Goal: Task Accomplishment & Management: Use online tool/utility

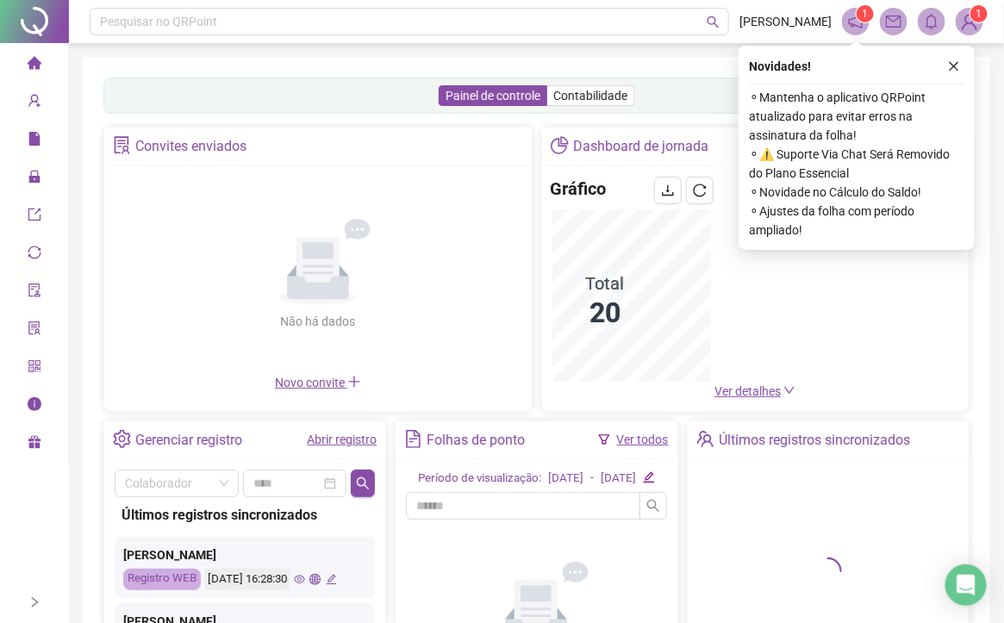
drag, startPoint x: 957, startPoint y: 67, endPoint x: 936, endPoint y: 70, distance: 20.9
click at [954, 67] on icon "close" at bounding box center [954, 66] width 12 height 12
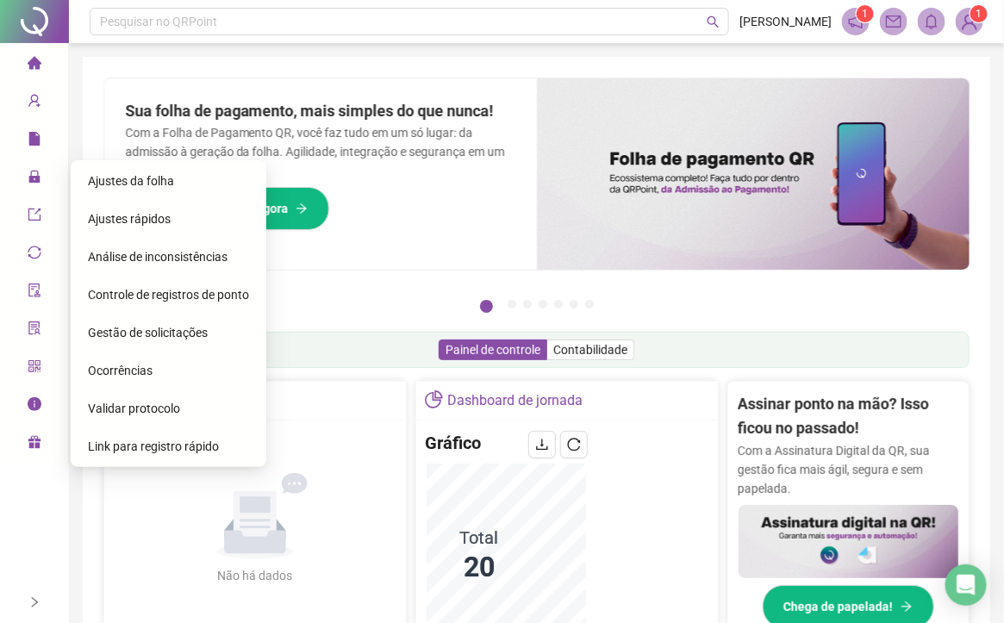
click at [103, 184] on span "Ajustes da folha" at bounding box center [131, 181] width 86 height 14
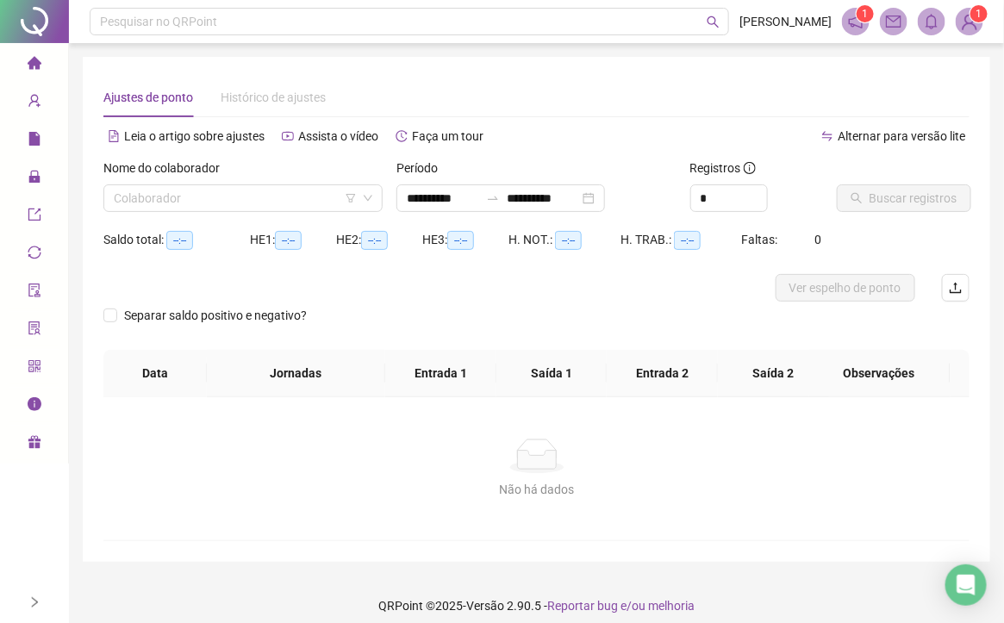
type input "**********"
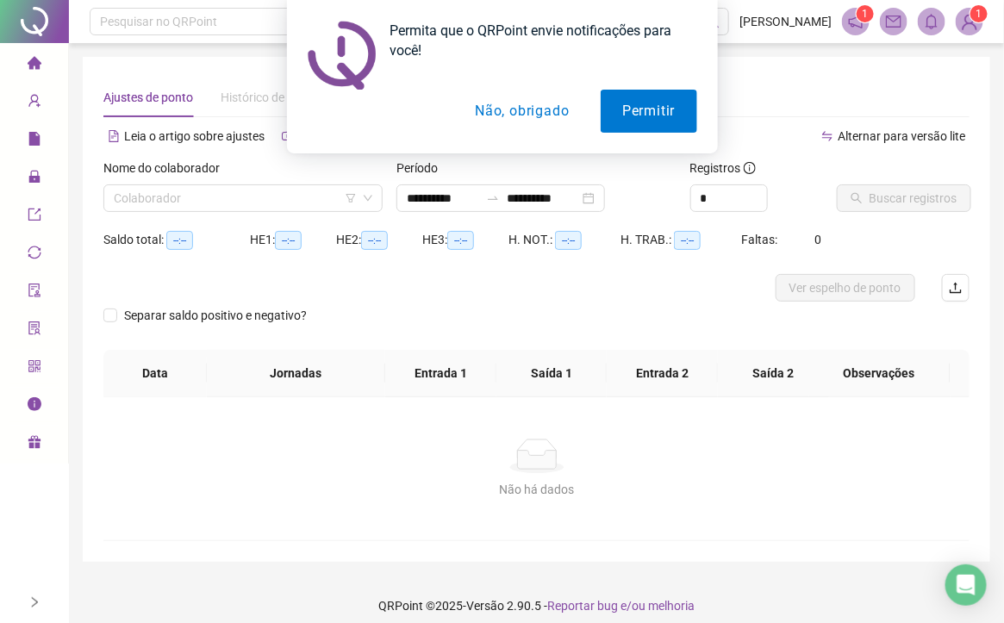
drag, startPoint x: 517, startPoint y: 115, endPoint x: 432, endPoint y: 153, distance: 93.8
click at [515, 115] on button "Não, obrigado" at bounding box center [521, 111] width 137 height 43
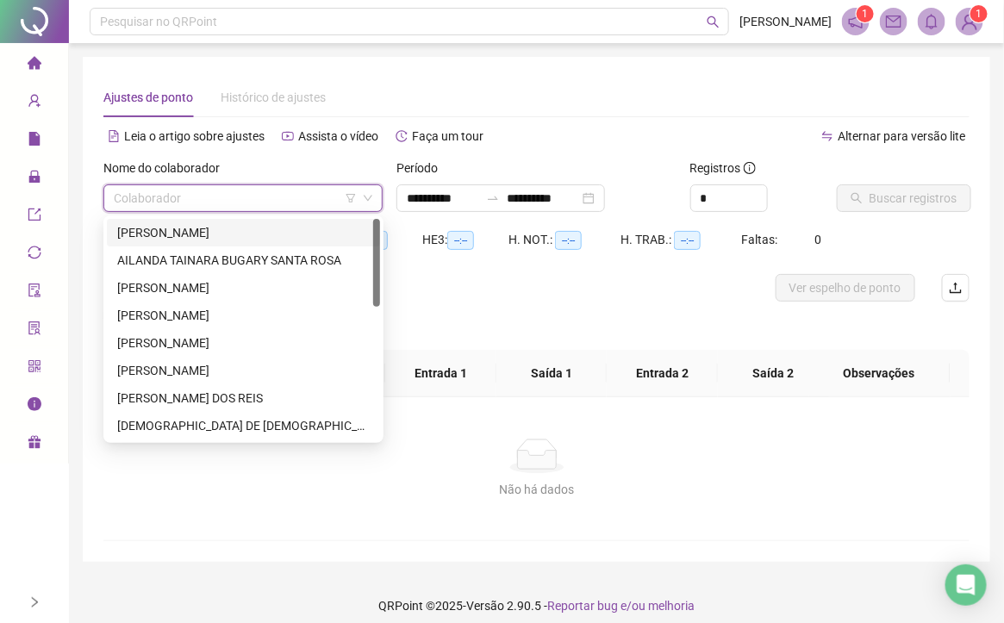
click at [261, 202] on input "search" at bounding box center [235, 198] width 243 height 26
drag, startPoint x: 177, startPoint y: 228, endPoint x: 217, endPoint y: 244, distance: 43.4
click at [179, 231] on div "[PERSON_NAME]" at bounding box center [243, 232] width 253 height 19
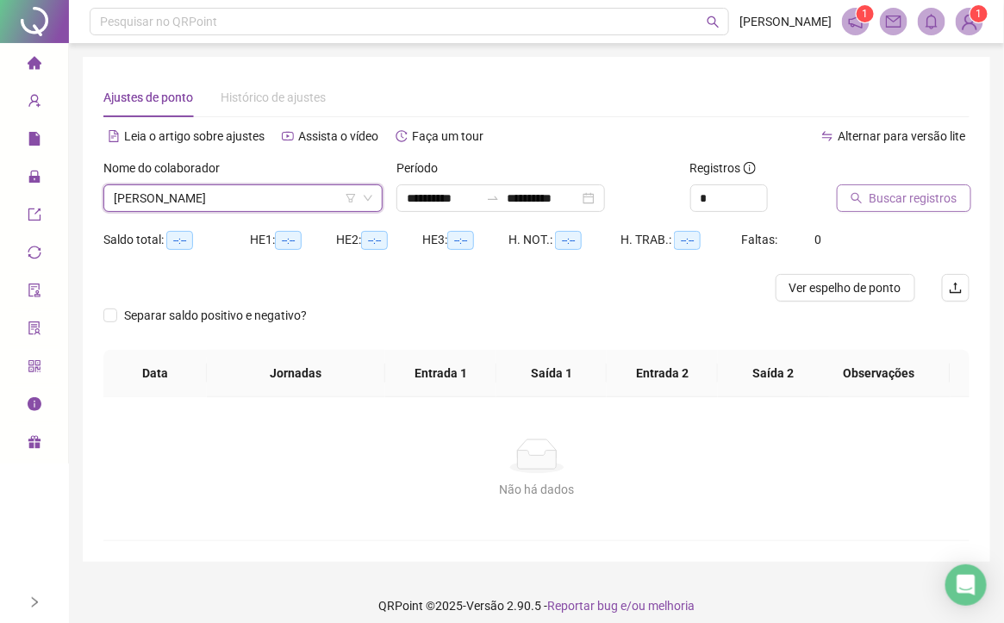
click at [872, 199] on span "Buscar registros" at bounding box center [914, 198] width 88 height 19
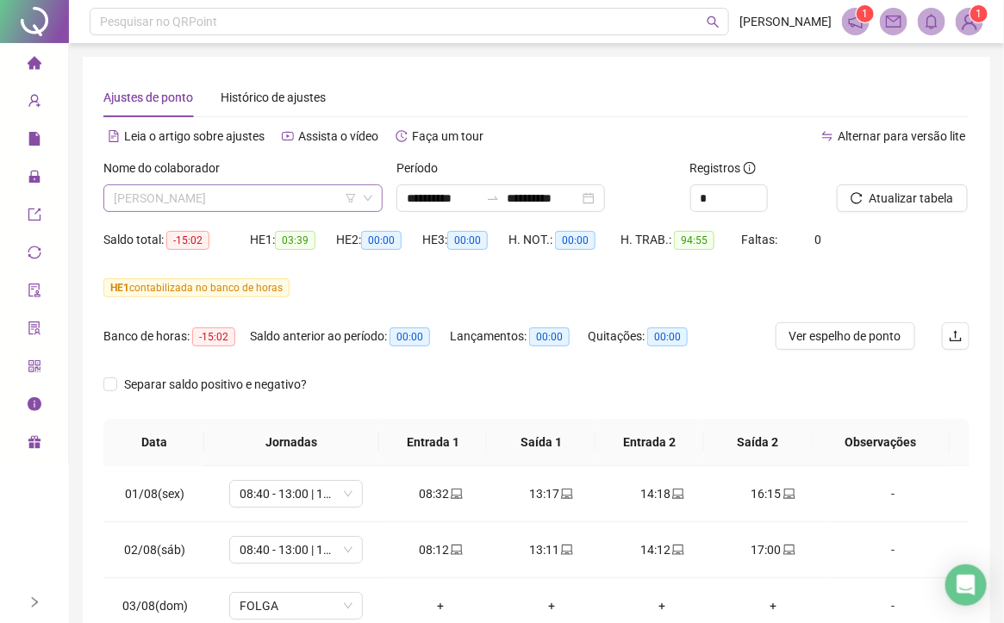
click at [337, 204] on span "[PERSON_NAME]" at bounding box center [243, 198] width 259 height 26
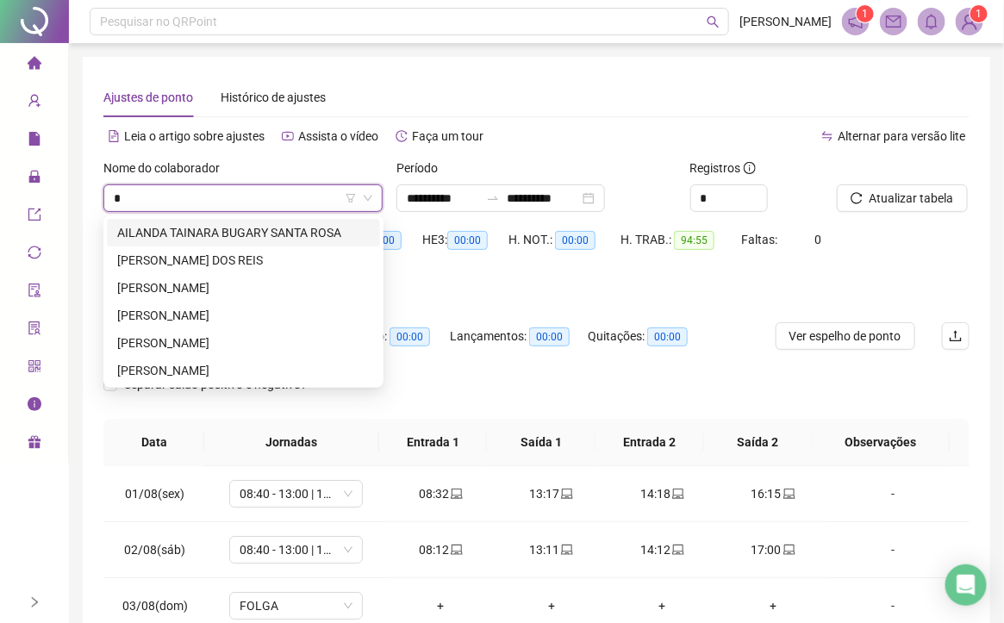
type input "**"
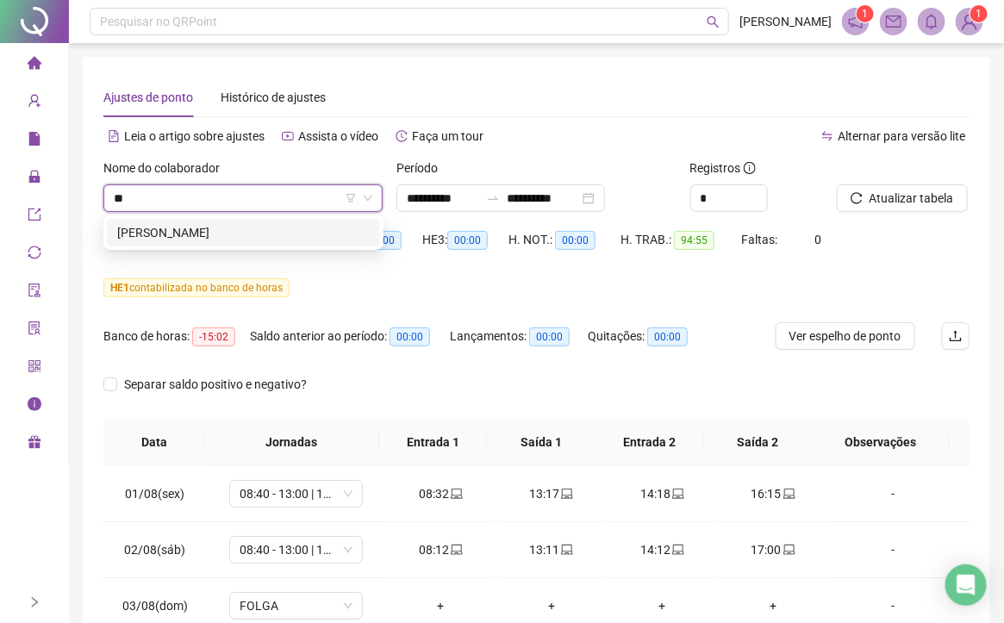
click at [266, 228] on div "[PERSON_NAME]" at bounding box center [243, 232] width 253 height 19
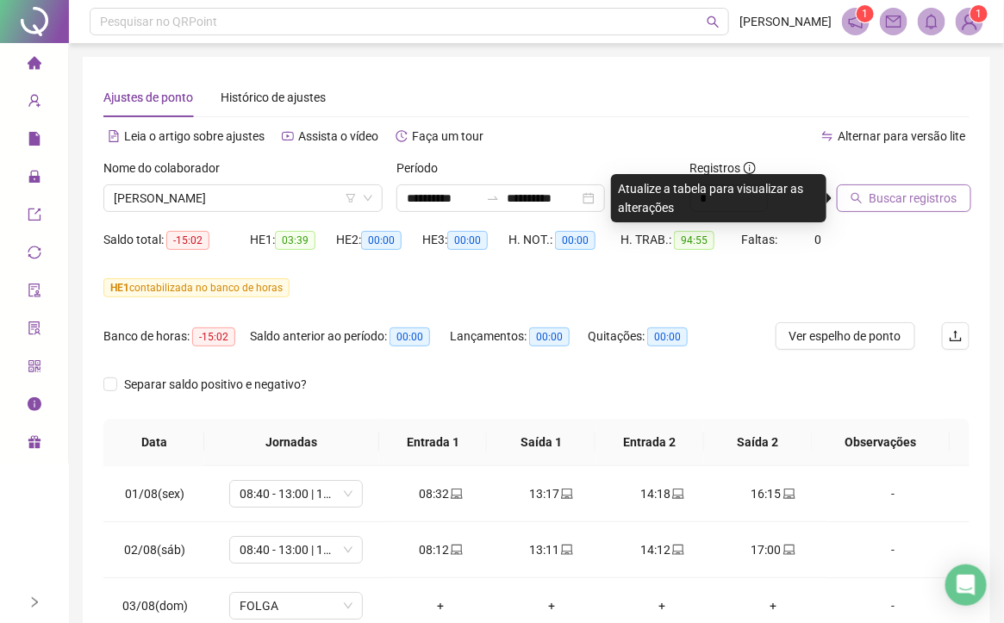
click at [869, 191] on button "Buscar registros" at bounding box center [904, 199] width 134 height 28
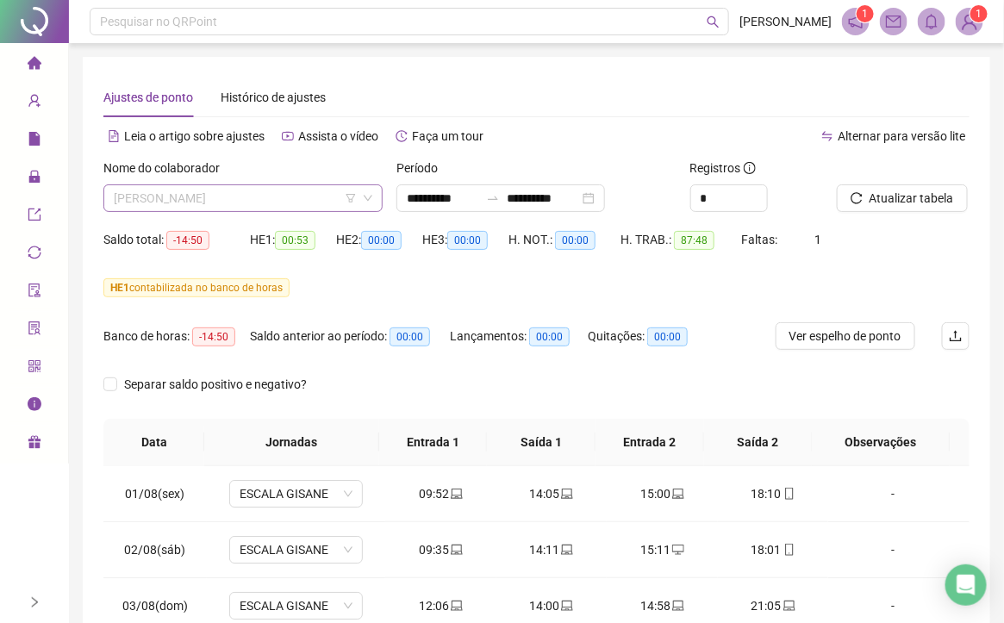
click at [326, 197] on span "[PERSON_NAME]" at bounding box center [243, 198] width 259 height 26
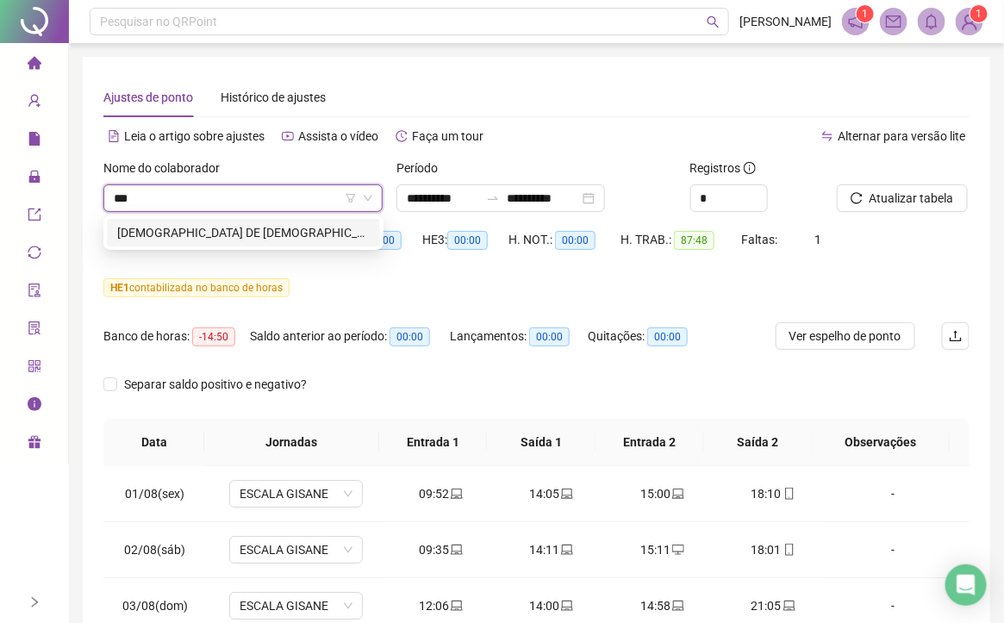
type input "****"
click at [292, 226] on div "[DEMOGRAPHIC_DATA] DE [DEMOGRAPHIC_DATA] E [DEMOGRAPHIC_DATA]" at bounding box center [243, 232] width 253 height 19
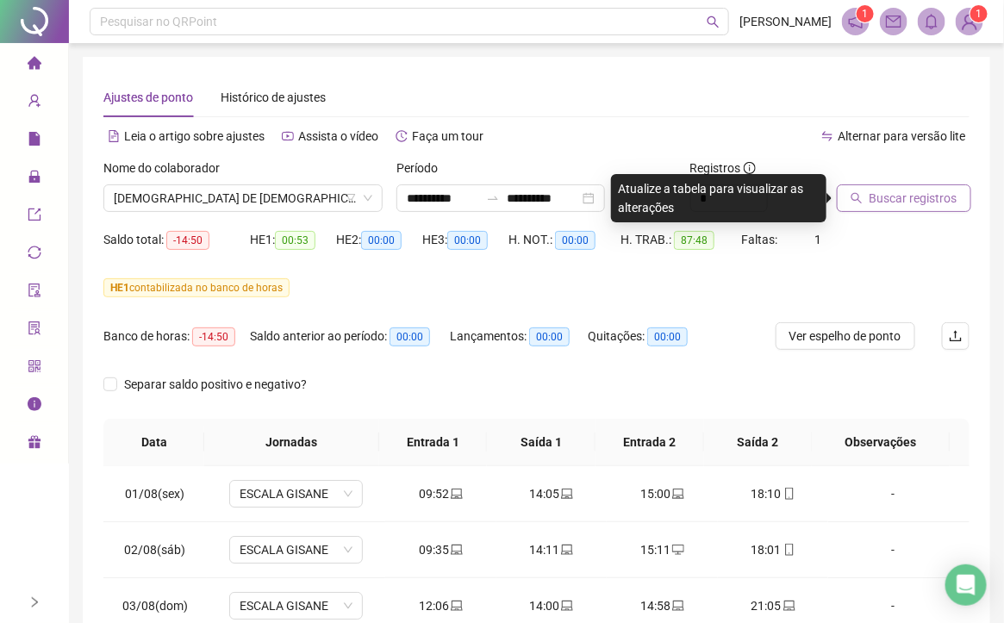
click at [879, 192] on span "Buscar registros" at bounding box center [914, 198] width 88 height 19
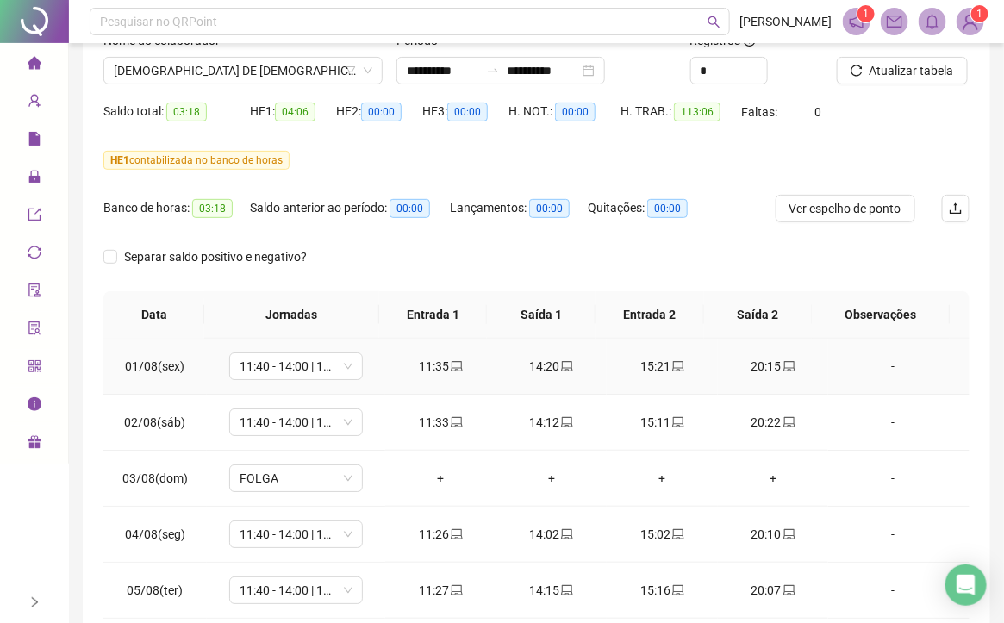
scroll to position [129, 0]
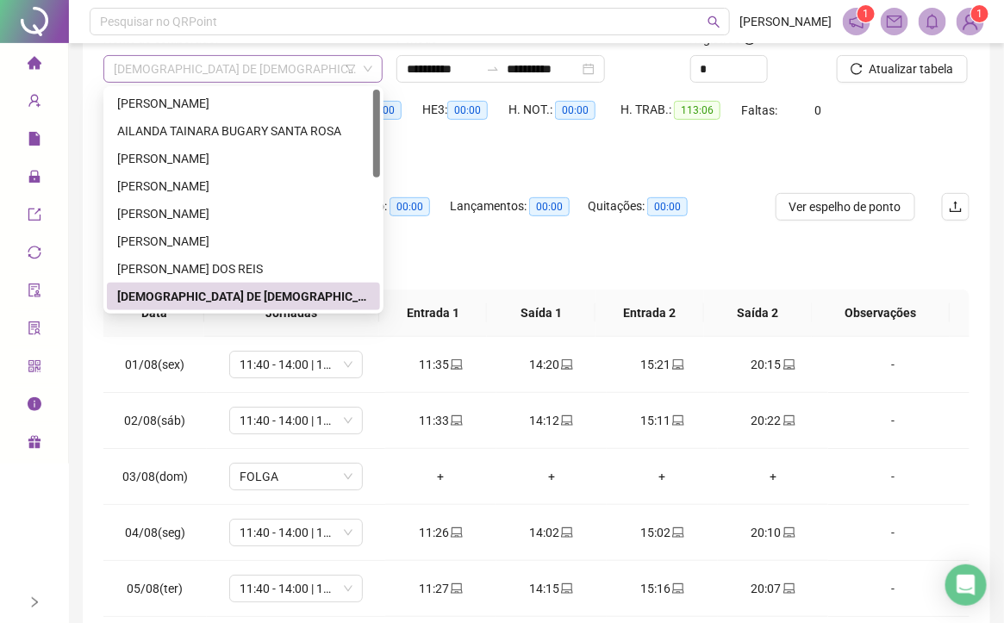
drag, startPoint x: 337, startPoint y: 71, endPoint x: 332, endPoint y: 80, distance: 10.8
click at [336, 70] on span "[DEMOGRAPHIC_DATA] DE [DEMOGRAPHIC_DATA] E [DEMOGRAPHIC_DATA]" at bounding box center [243, 69] width 259 height 26
click at [248, 104] on div "[PERSON_NAME]" at bounding box center [243, 103] width 253 height 19
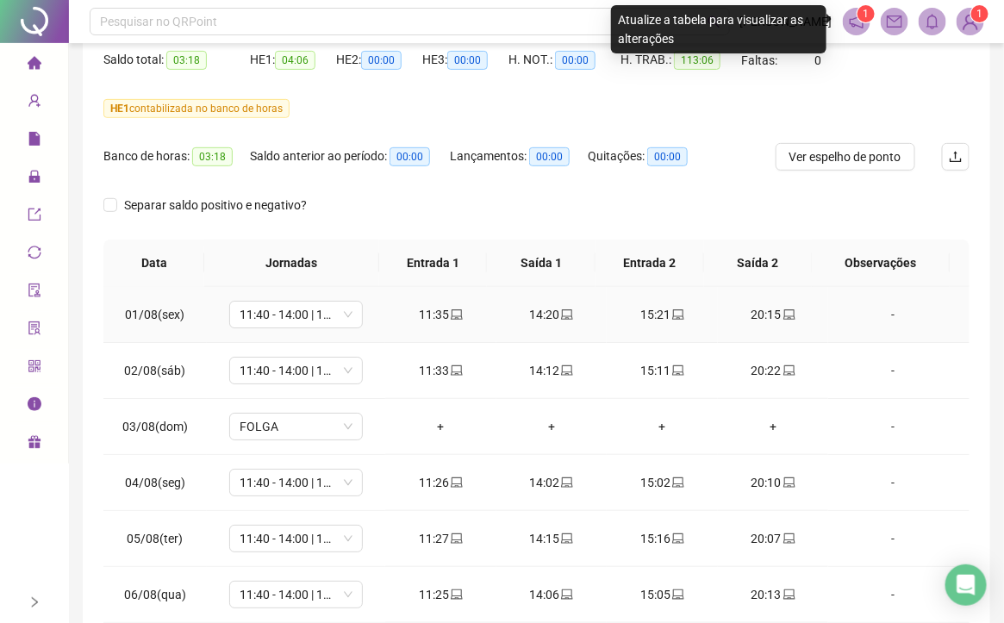
scroll to position [0, 0]
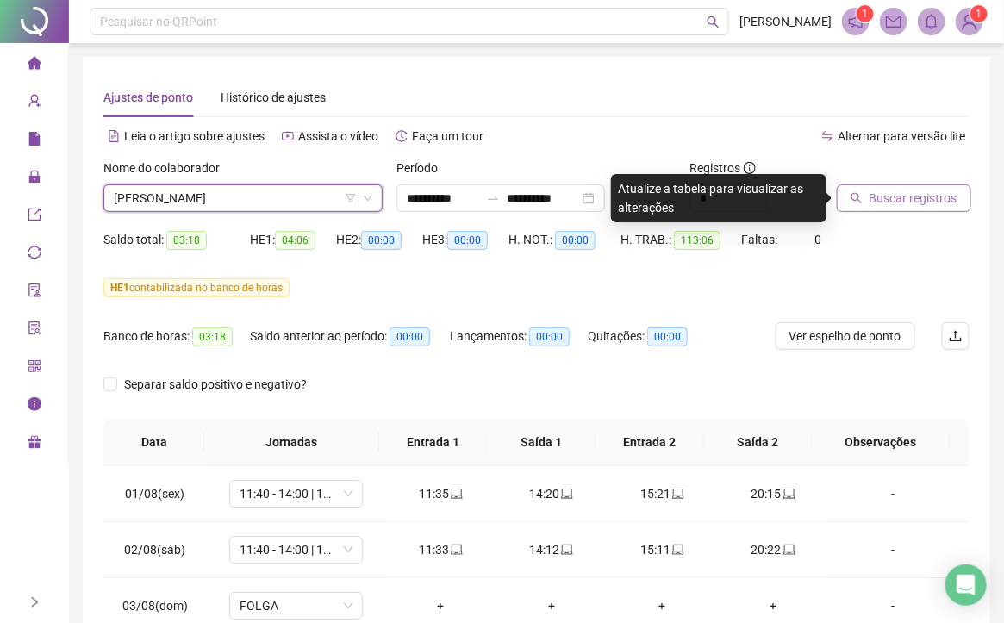
click at [921, 195] on span "Buscar registros" at bounding box center [914, 198] width 88 height 19
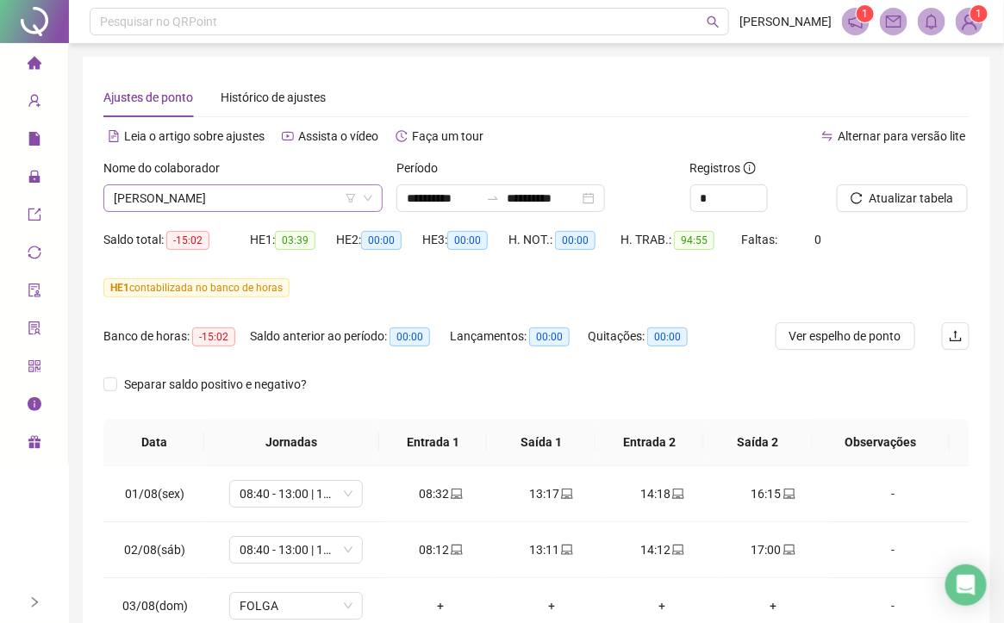
click at [327, 207] on span "[PERSON_NAME]" at bounding box center [243, 198] width 259 height 26
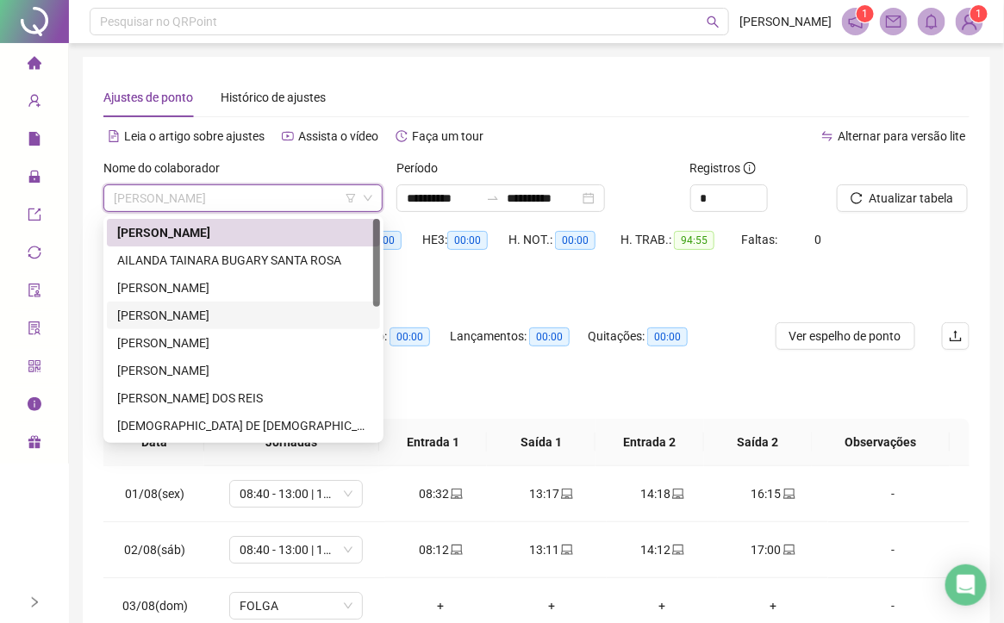
scroll to position [129, 0]
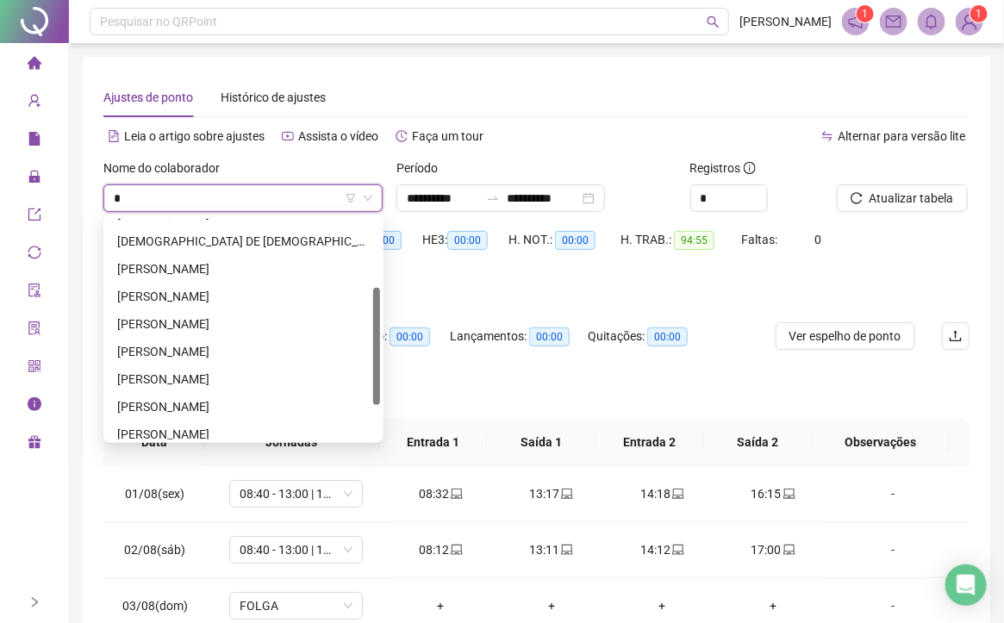
type input "**"
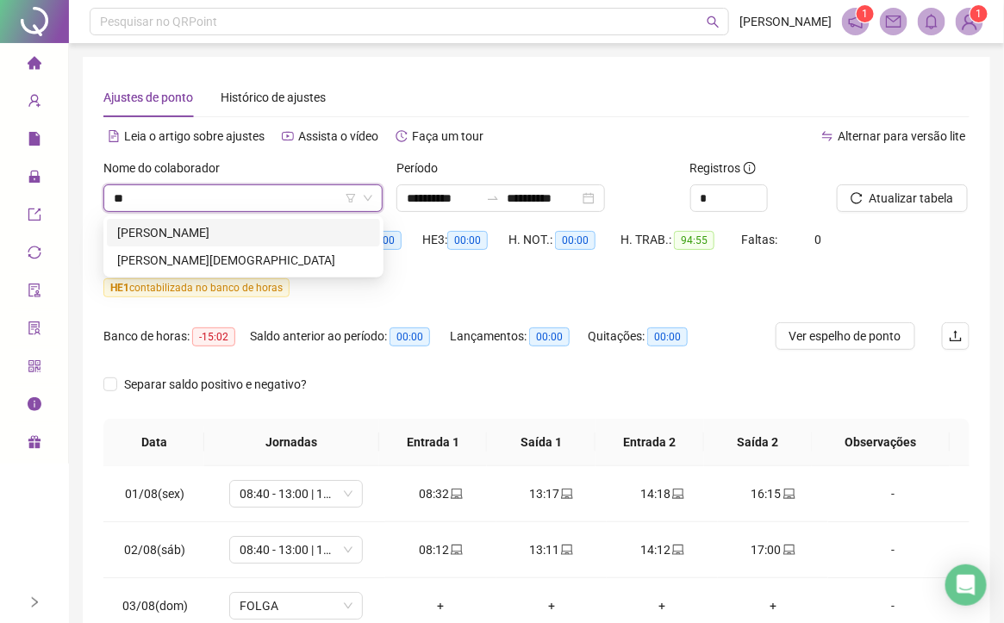
scroll to position [0, 0]
click at [282, 260] on div "[PERSON_NAME][DEMOGRAPHIC_DATA]" at bounding box center [243, 260] width 253 height 19
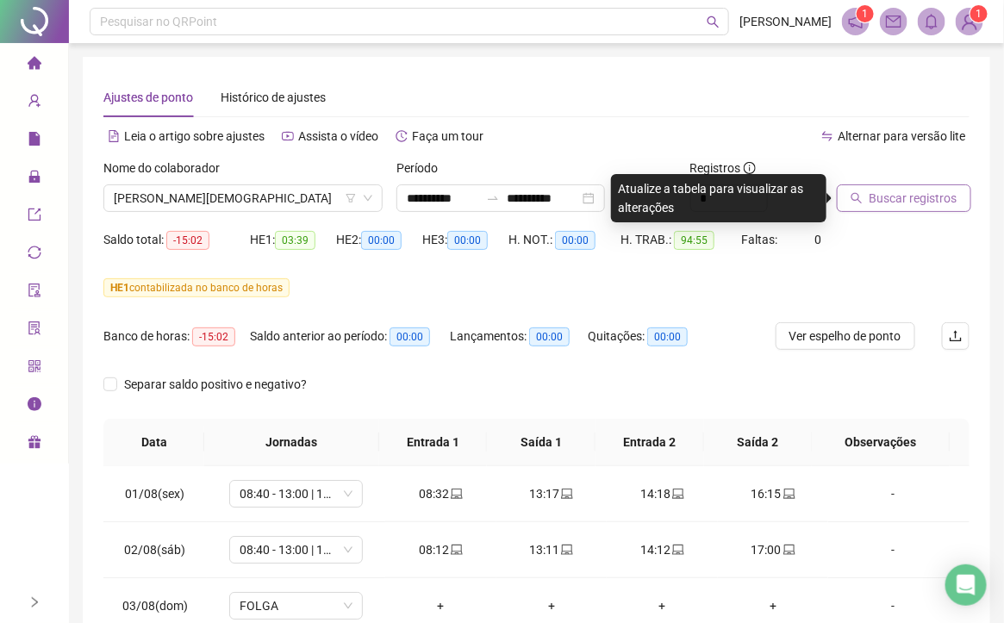
click at [905, 191] on span "Buscar registros" at bounding box center [914, 198] width 88 height 19
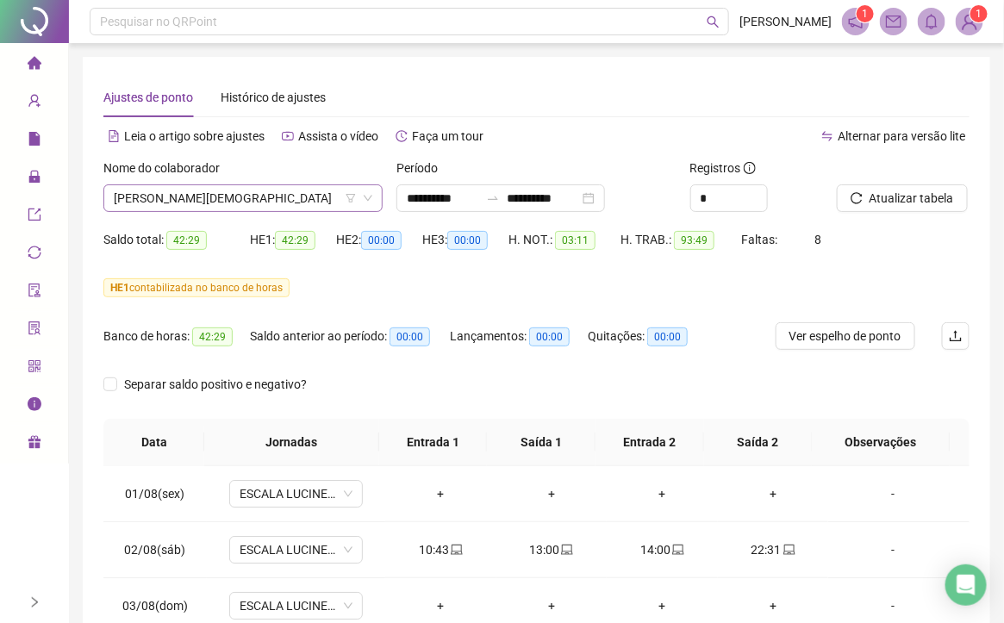
click at [332, 200] on span "[PERSON_NAME][DEMOGRAPHIC_DATA]" at bounding box center [243, 198] width 259 height 26
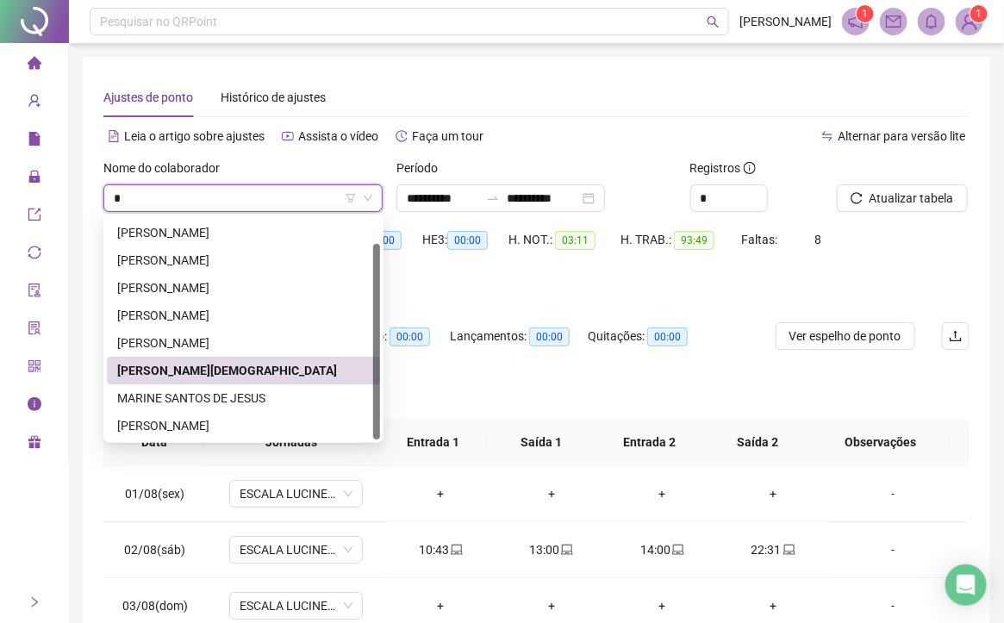
scroll to position [27, 0]
type input "**"
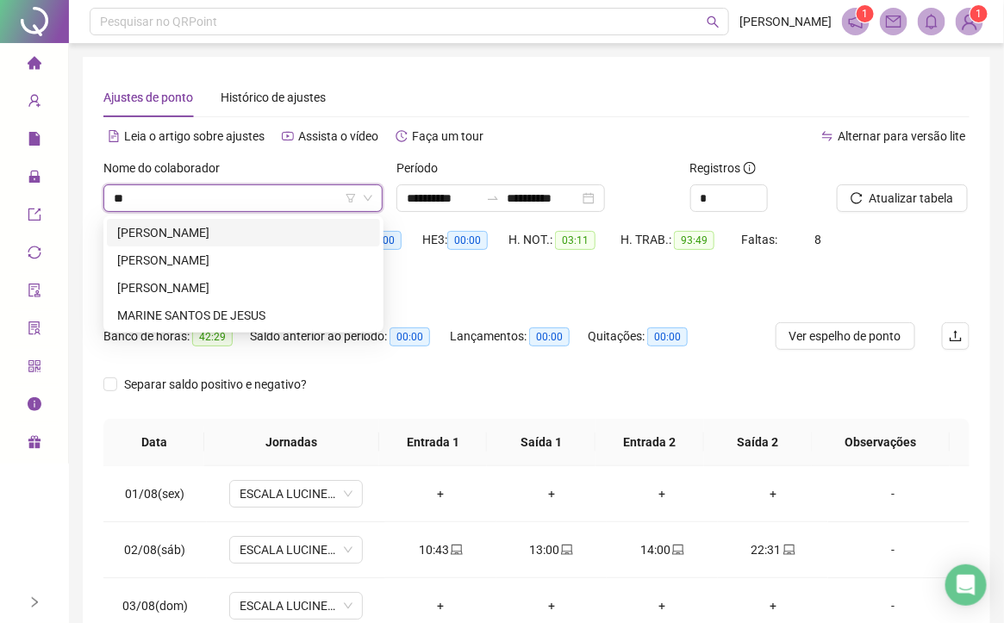
scroll to position [0, 0]
click at [199, 313] on div "MARINE SANTOS DE JESUS" at bounding box center [243, 315] width 253 height 19
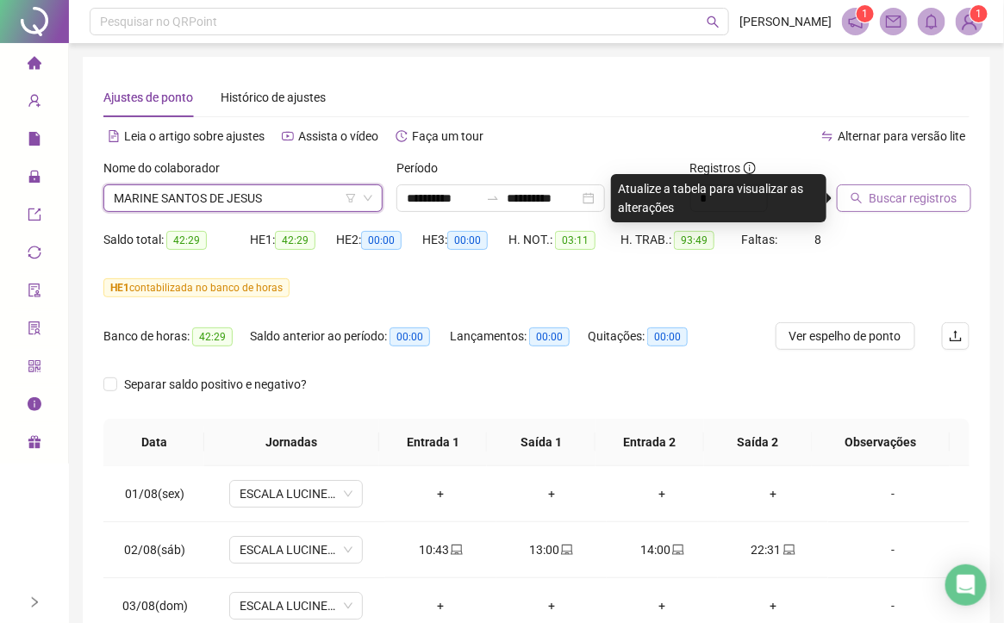
click at [908, 192] on span "Buscar registros" at bounding box center [914, 198] width 88 height 19
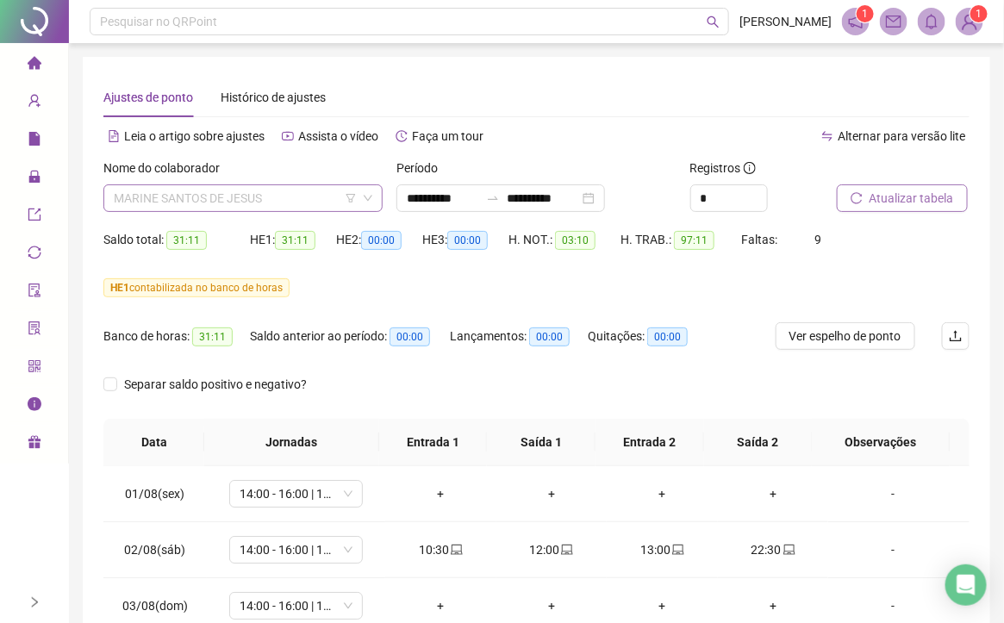
click at [285, 185] on div "MARINE SANTOS DE JESUS" at bounding box center [242, 199] width 279 height 28
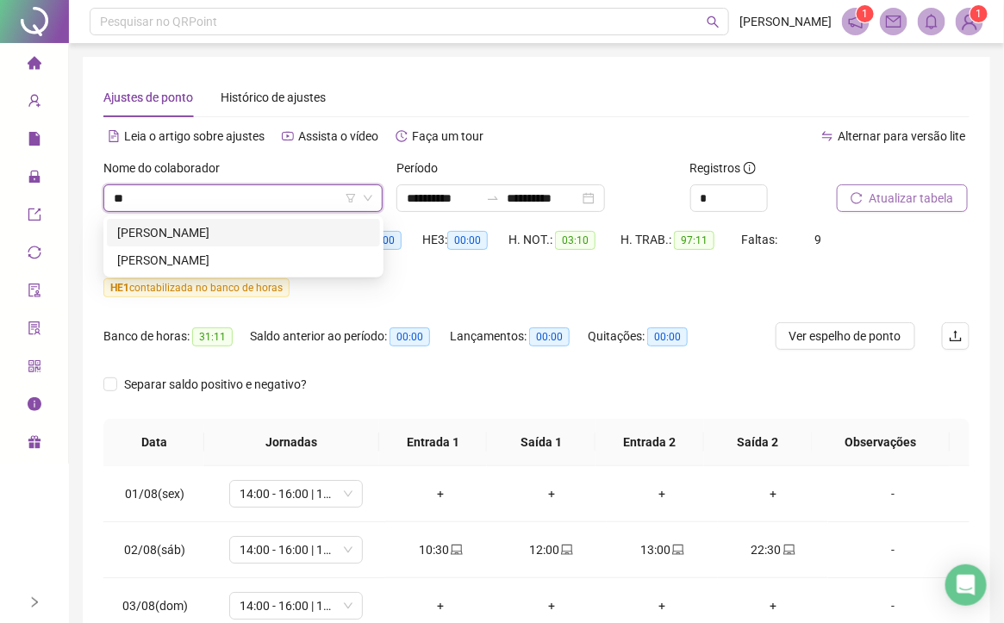
type input "***"
click at [244, 230] on div "[PERSON_NAME]" at bounding box center [243, 232] width 253 height 19
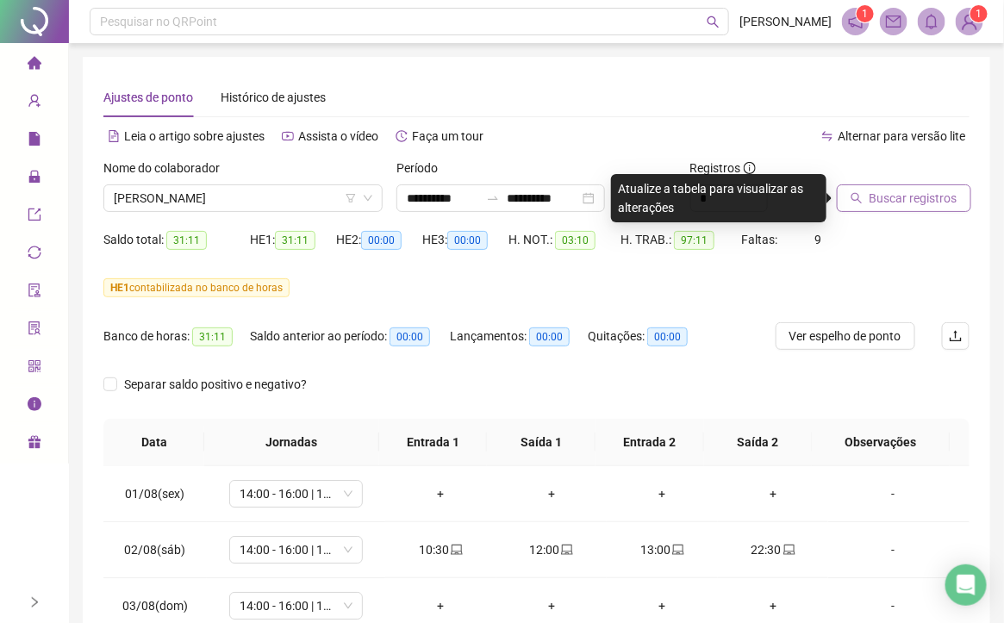
click at [905, 186] on button "Buscar registros" at bounding box center [904, 199] width 134 height 28
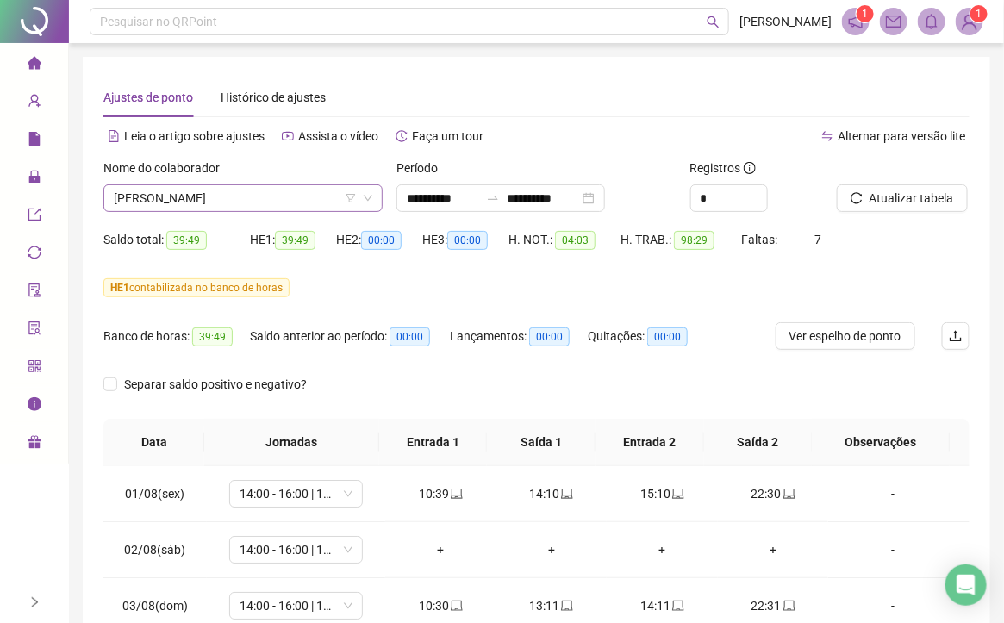
click at [332, 205] on span "[PERSON_NAME]" at bounding box center [243, 198] width 259 height 26
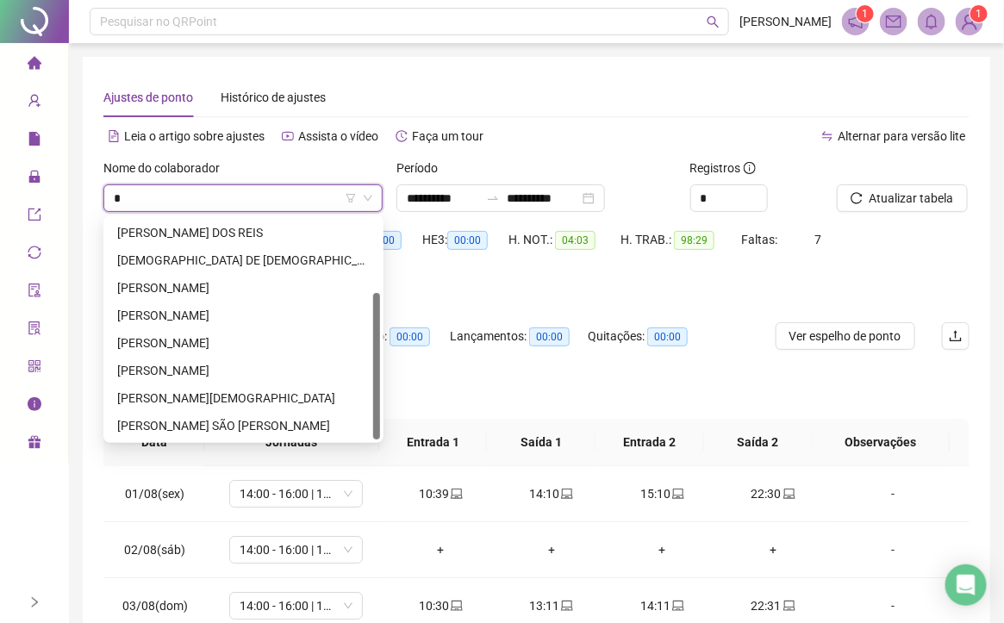
scroll to position [109, 0]
type input "**"
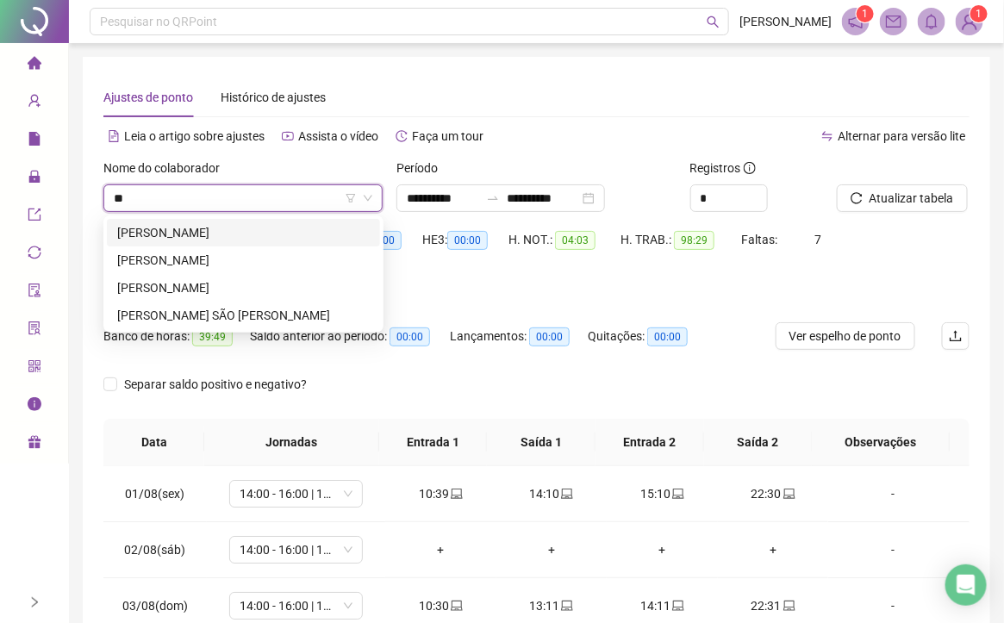
scroll to position [0, 0]
click at [222, 223] on div "[PERSON_NAME]" at bounding box center [243, 232] width 253 height 19
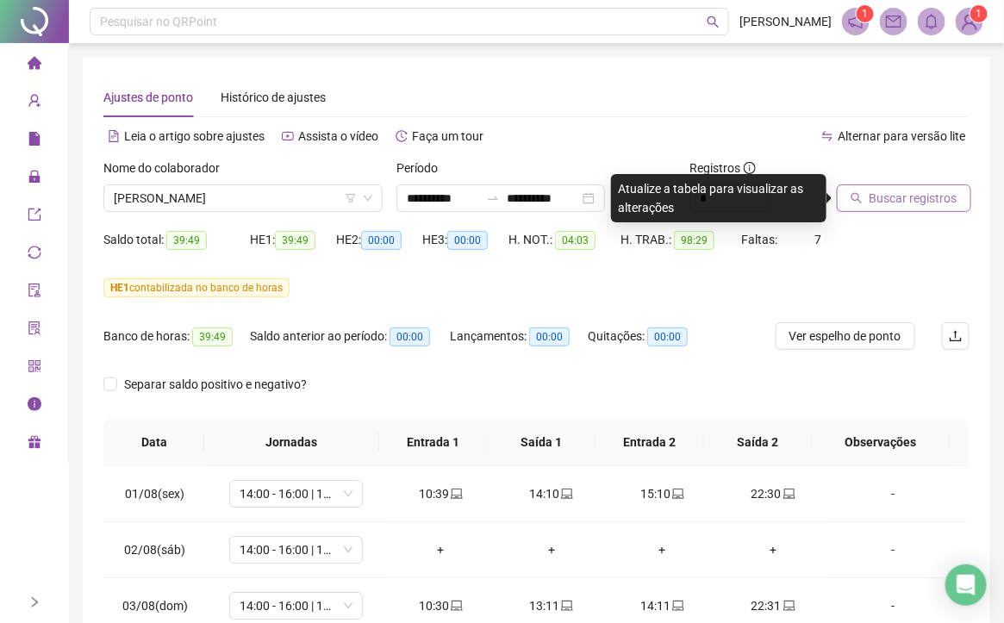
click at [939, 207] on span "Buscar registros" at bounding box center [914, 198] width 88 height 19
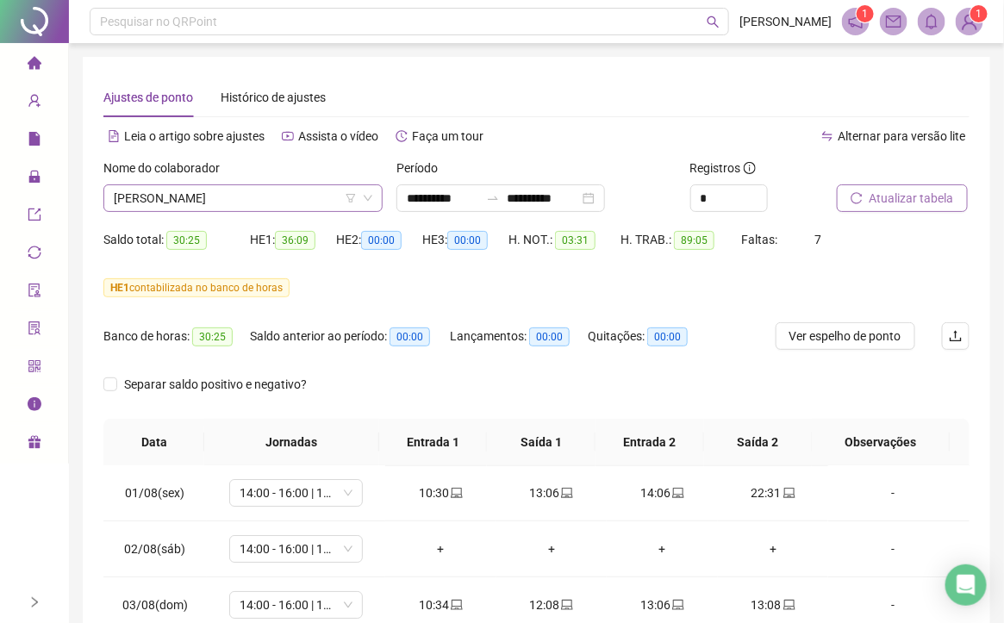
click at [326, 187] on span "[PERSON_NAME]" at bounding box center [243, 198] width 259 height 26
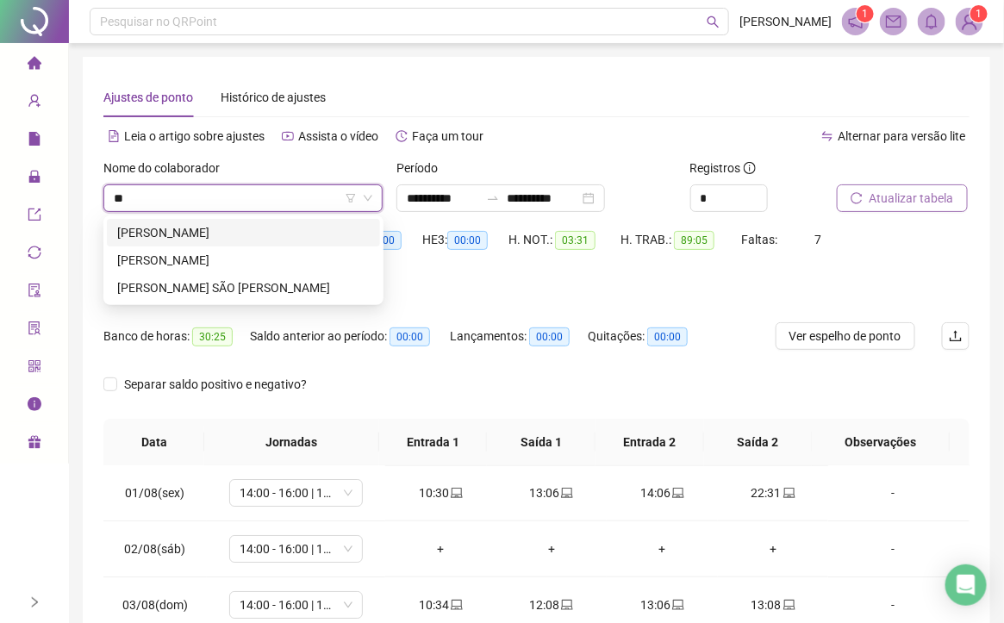
type input "***"
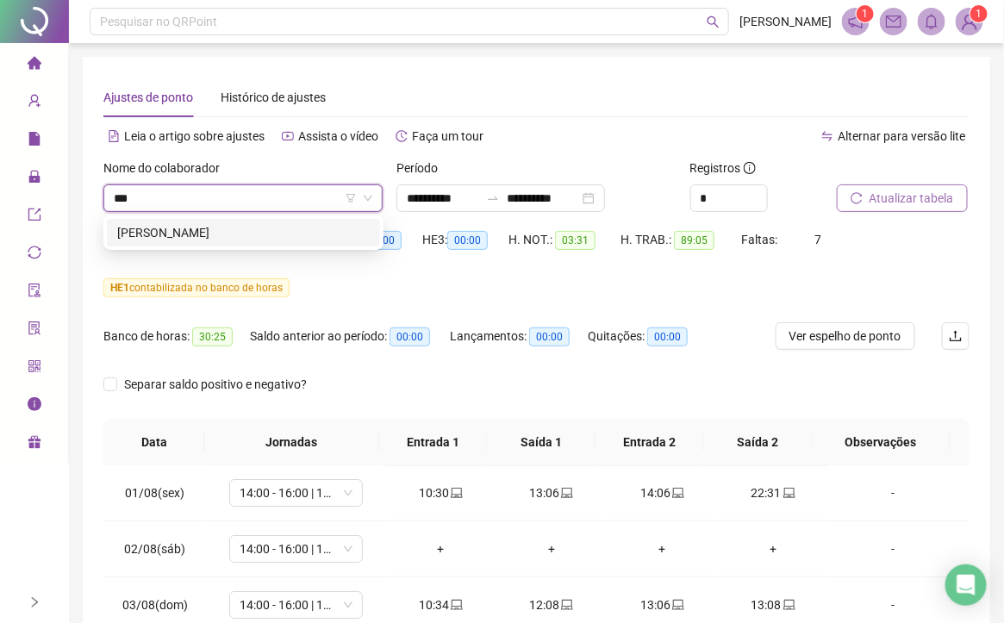
click at [210, 231] on div "[PERSON_NAME]" at bounding box center [243, 232] width 253 height 19
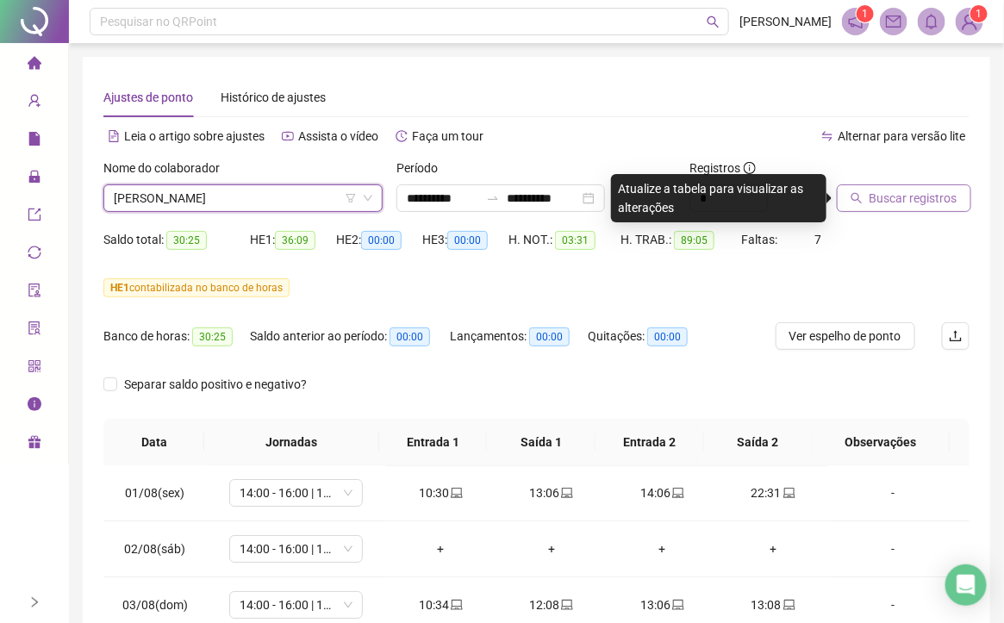
click at [898, 200] on span "Buscar registros" at bounding box center [914, 198] width 88 height 19
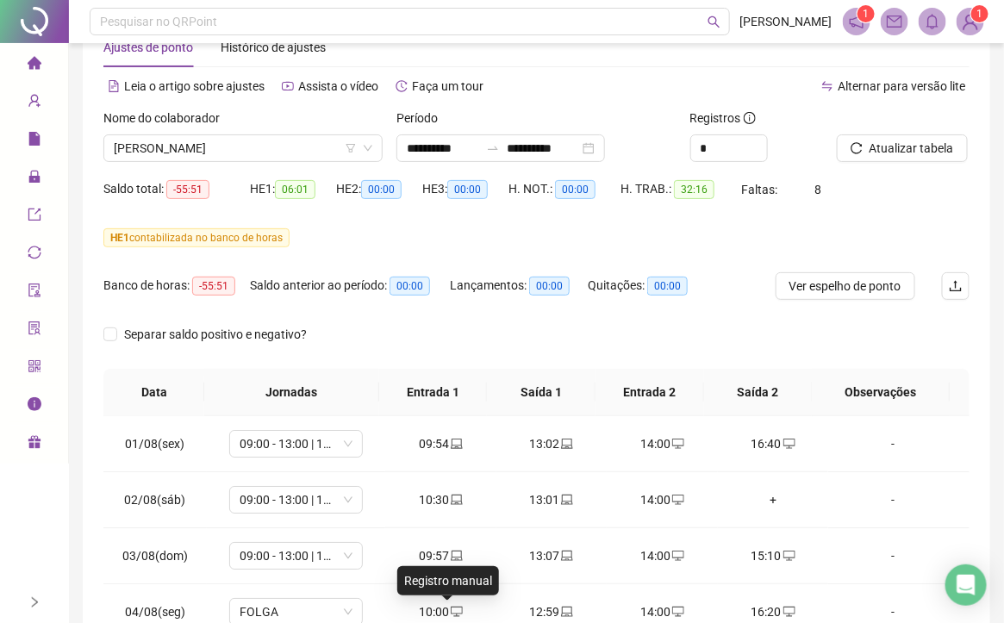
scroll to position [47, 0]
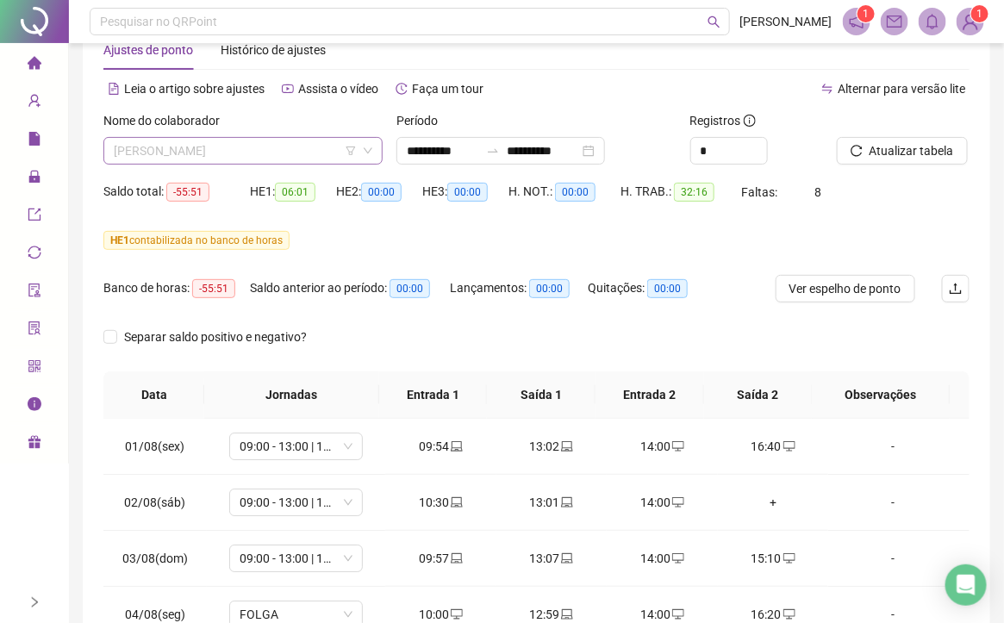
click at [316, 156] on span "[PERSON_NAME]" at bounding box center [243, 151] width 259 height 26
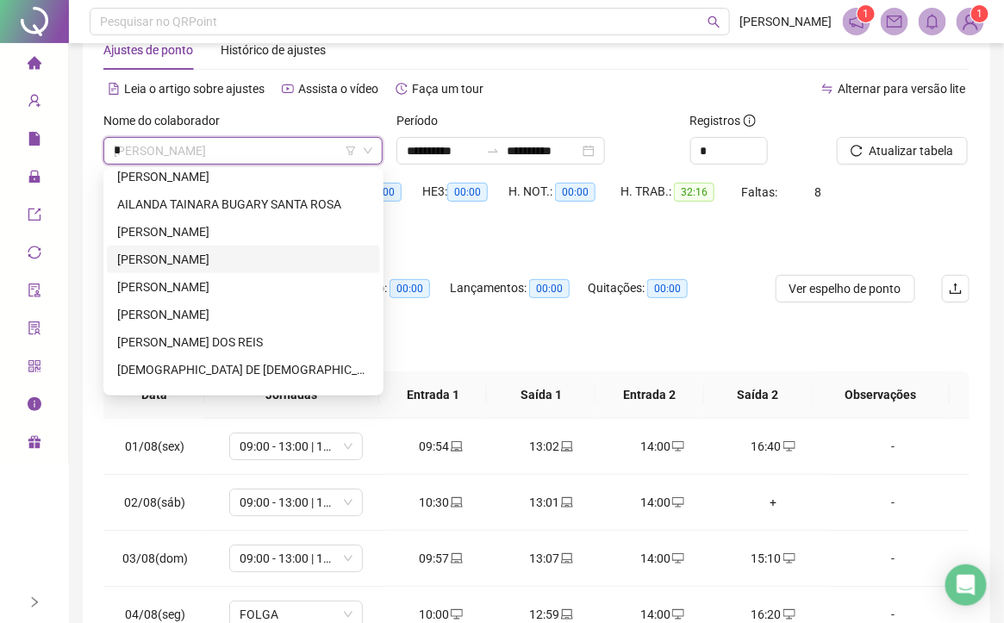
scroll to position [0, 0]
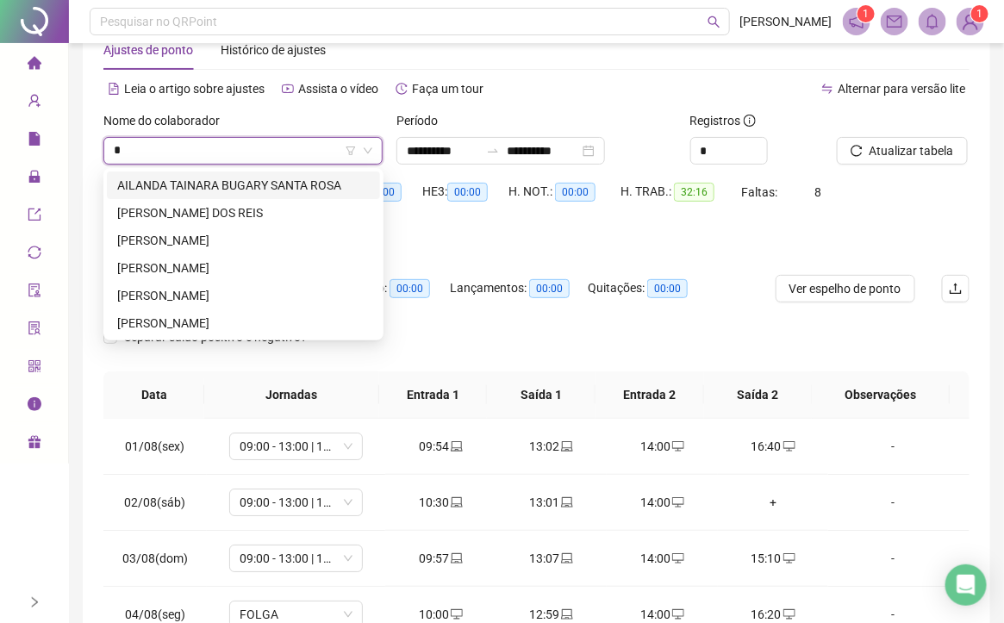
type input "**"
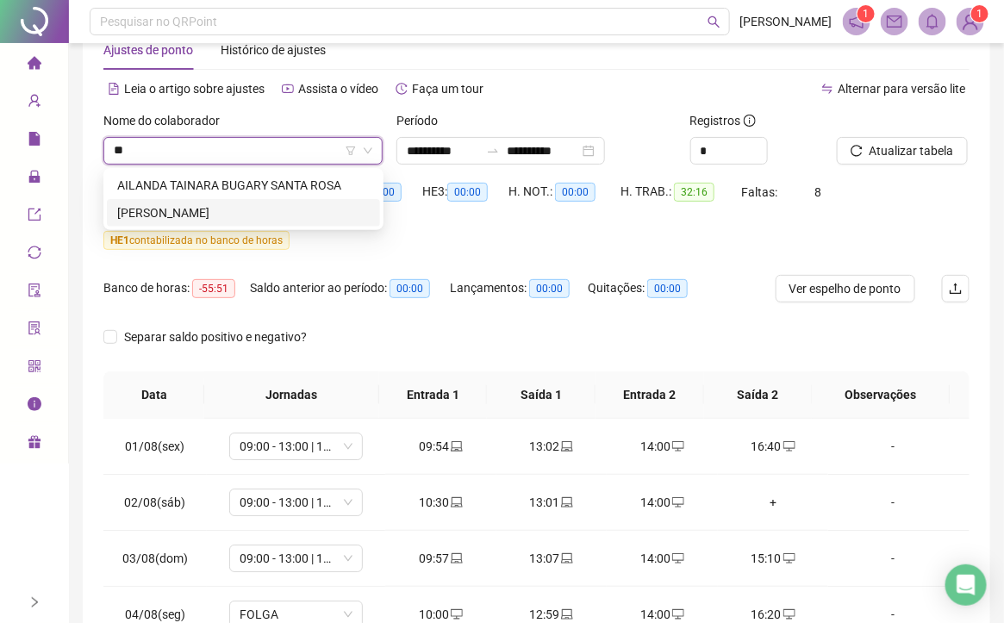
click at [279, 210] on div "[PERSON_NAME]" at bounding box center [243, 212] width 253 height 19
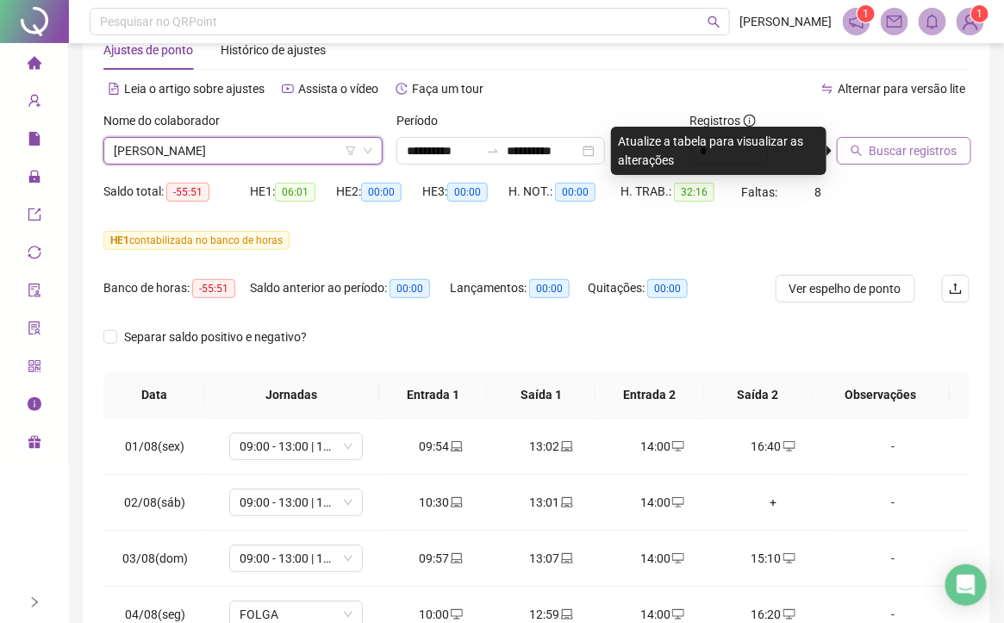
click at [922, 145] on span "Buscar registros" at bounding box center [914, 150] width 88 height 19
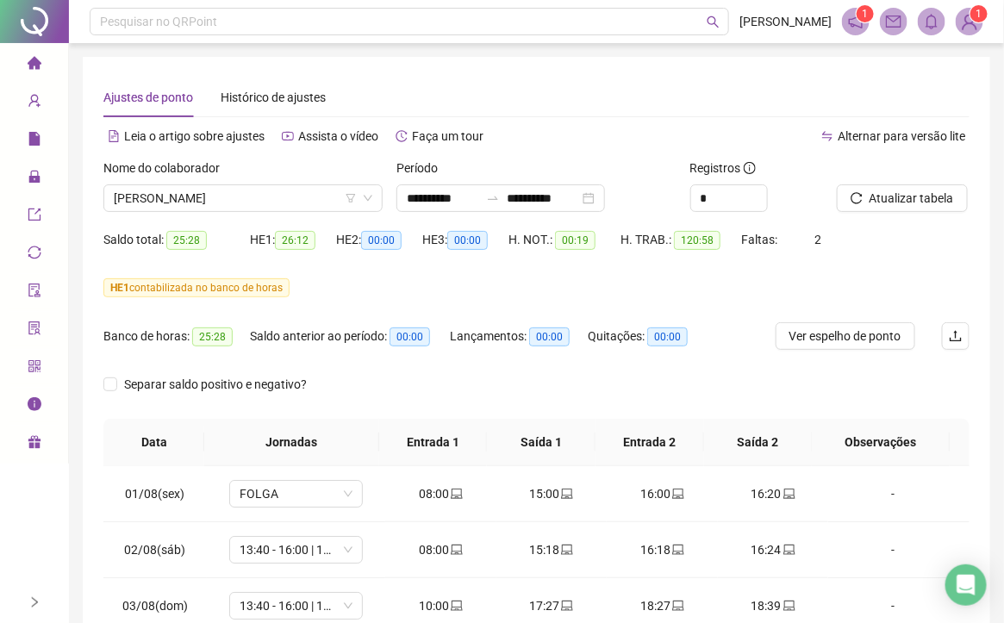
click at [967, 23] on img at bounding box center [970, 22] width 26 height 26
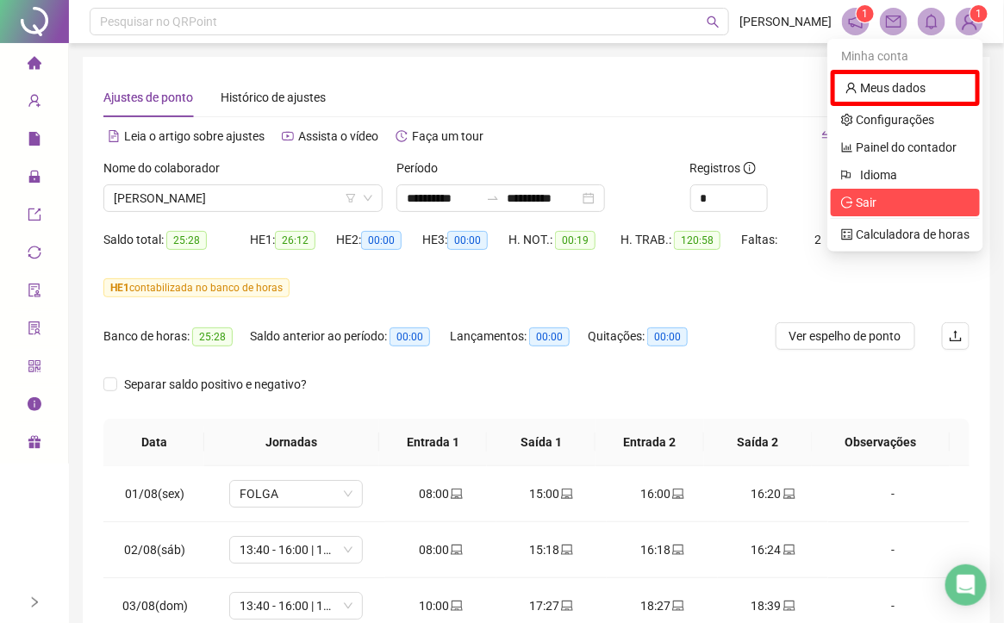
click at [887, 199] on span "Sair" at bounding box center [905, 202] width 128 height 19
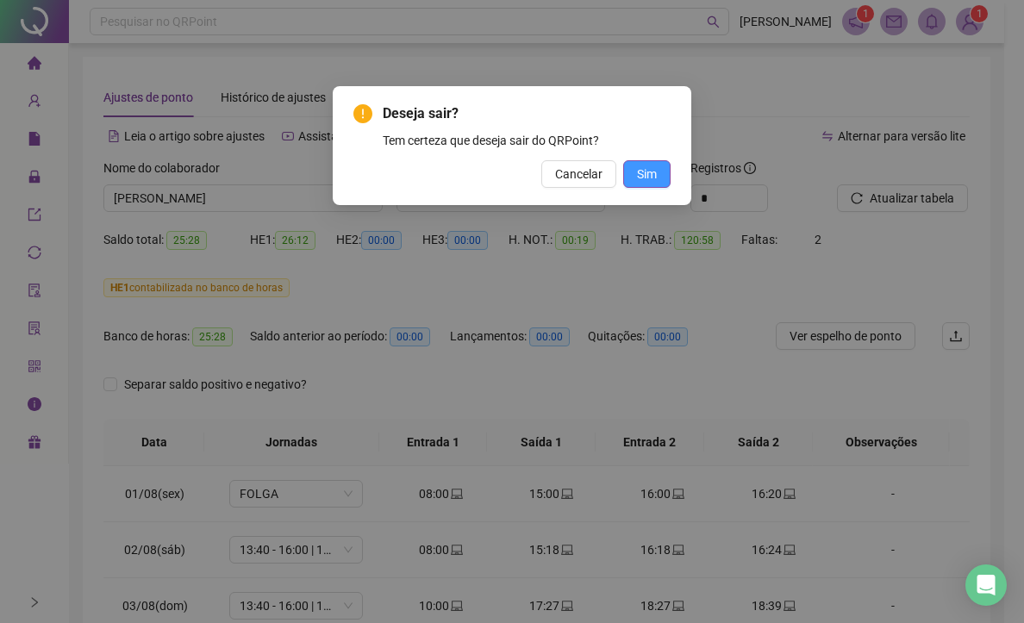
click at [652, 174] on span "Sim" at bounding box center [647, 174] width 20 height 19
